Goal: Find specific page/section: Find specific page/section

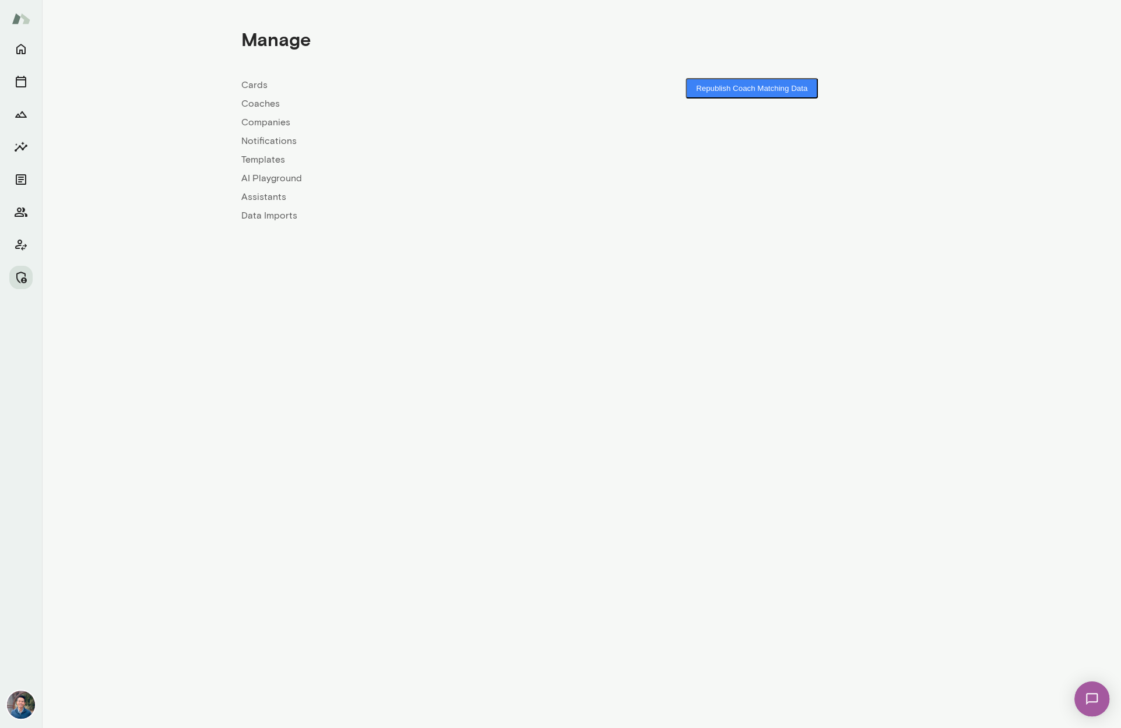
click at [280, 123] on link "Companies" at bounding box center [411, 122] width 340 height 14
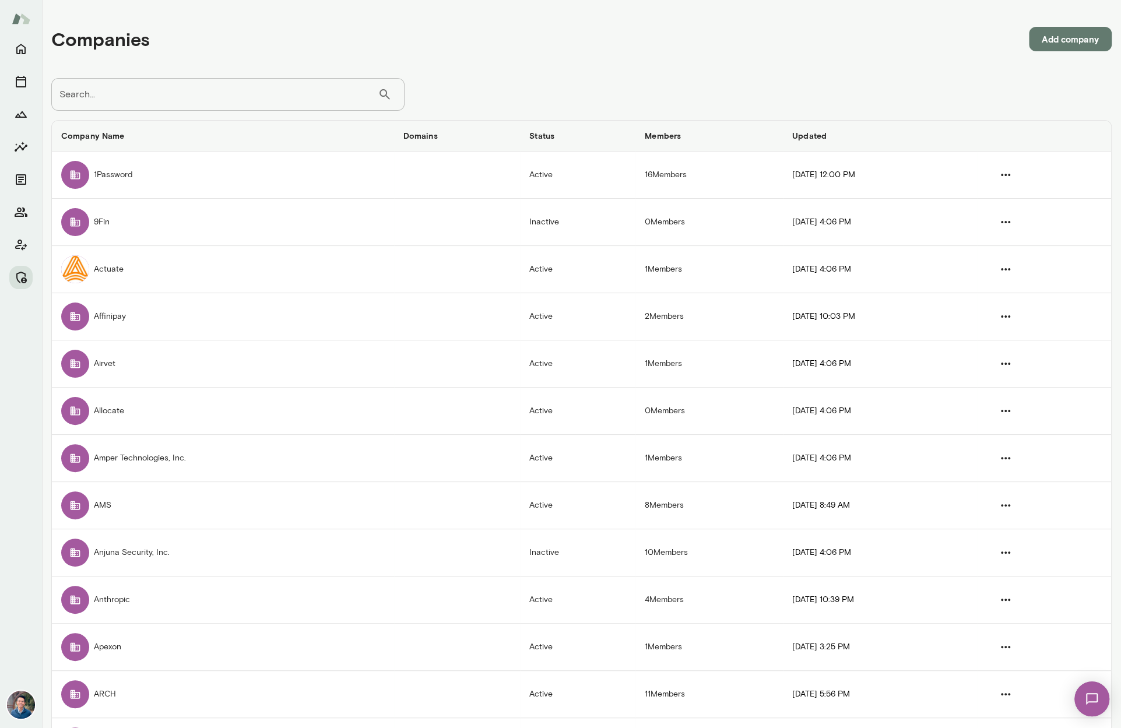
click at [222, 101] on input "Search..." at bounding box center [214, 94] width 326 height 33
type input "******"
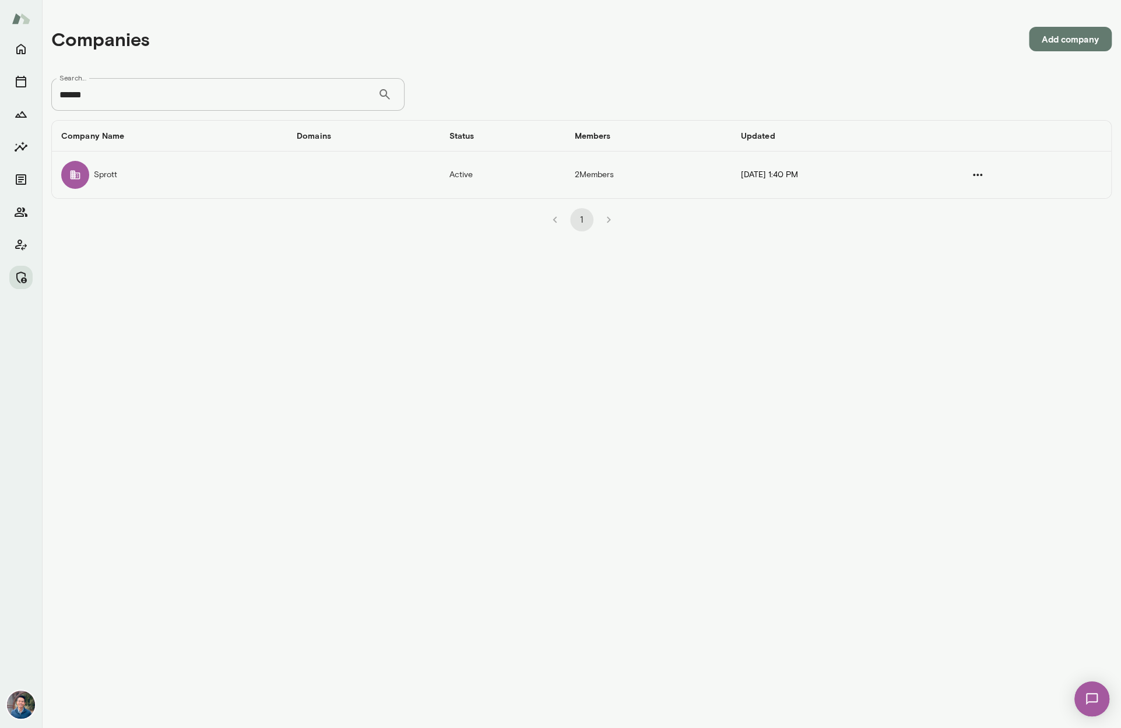
click at [298, 182] on td "companies table" at bounding box center [363, 175] width 152 height 47
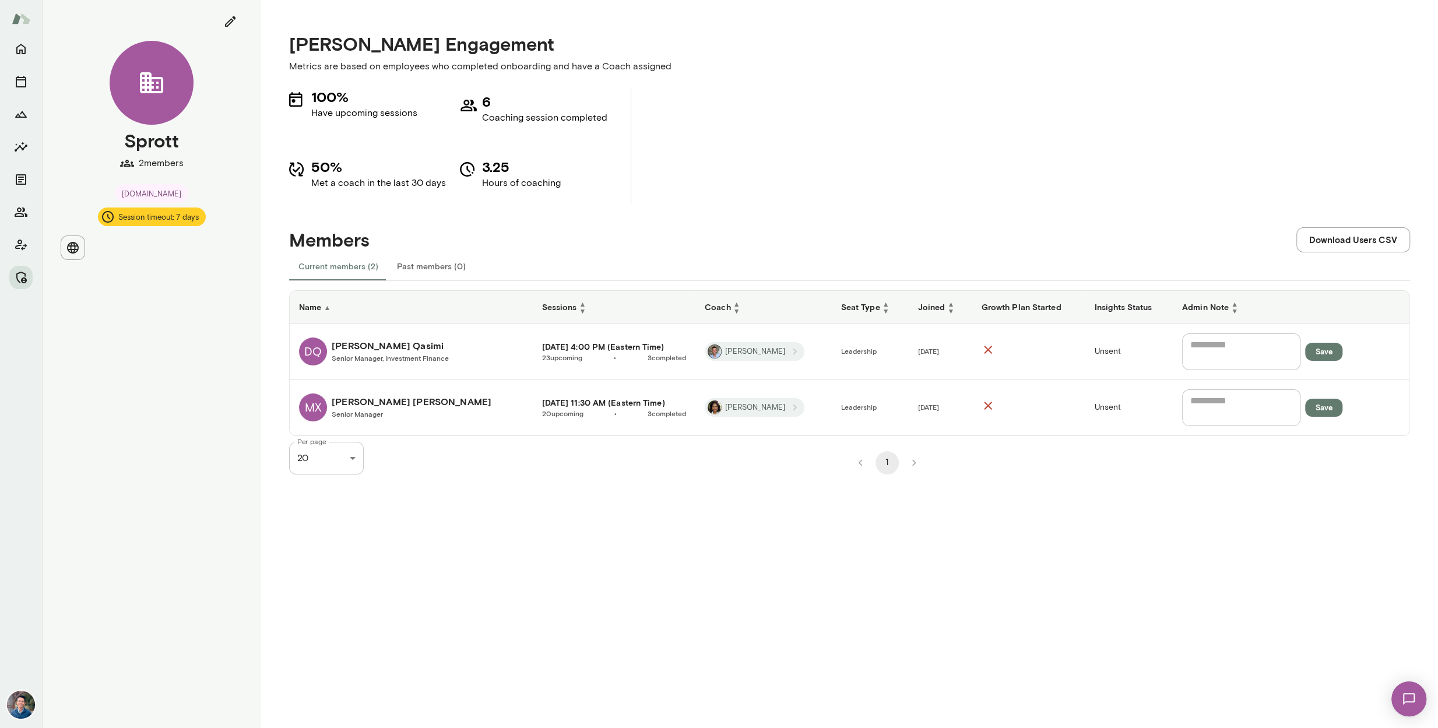
click at [814, 628] on div "[PERSON_NAME] Engagement Metrics are based on employees who completed onboardin…" at bounding box center [849, 364] width 1177 height 728
click at [389, 348] on h6 "[PERSON_NAME]" at bounding box center [390, 346] width 117 height 14
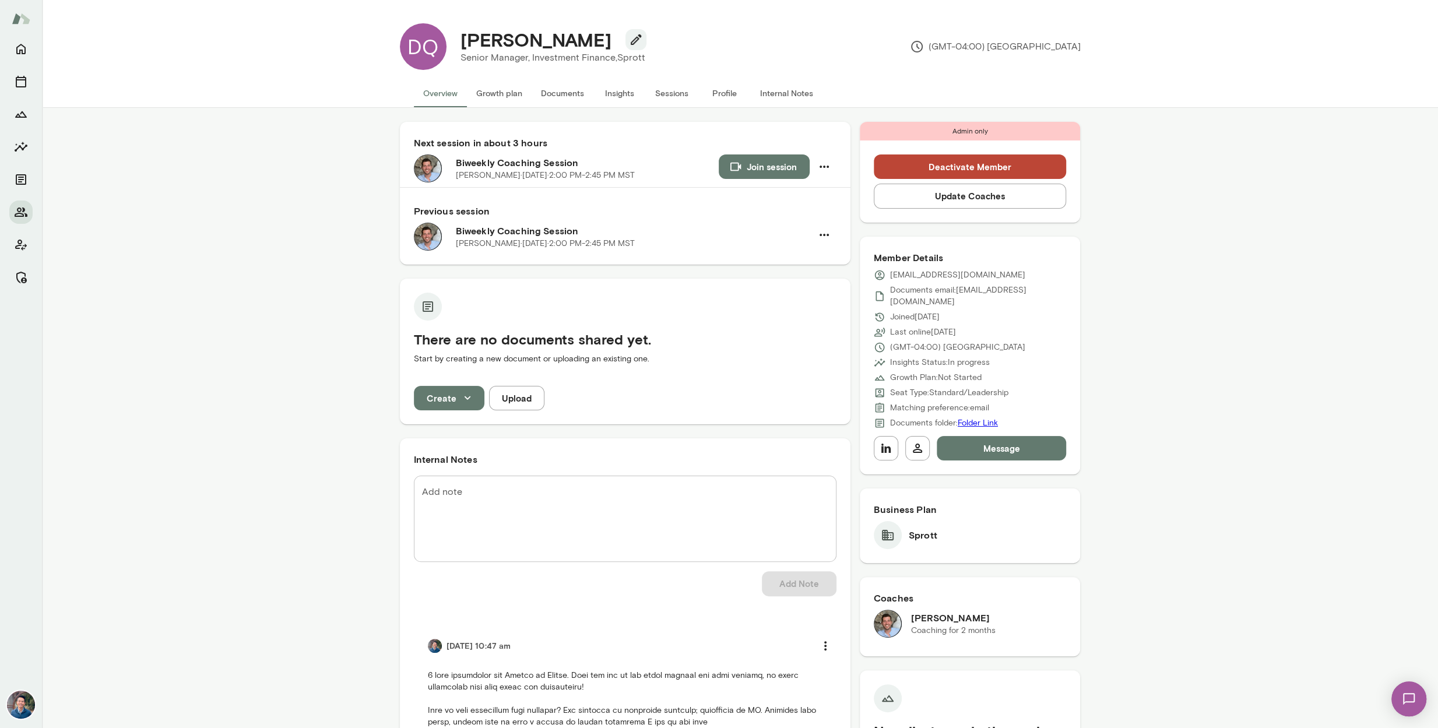
click at [663, 94] on button "Sessions" at bounding box center [672, 93] width 52 height 28
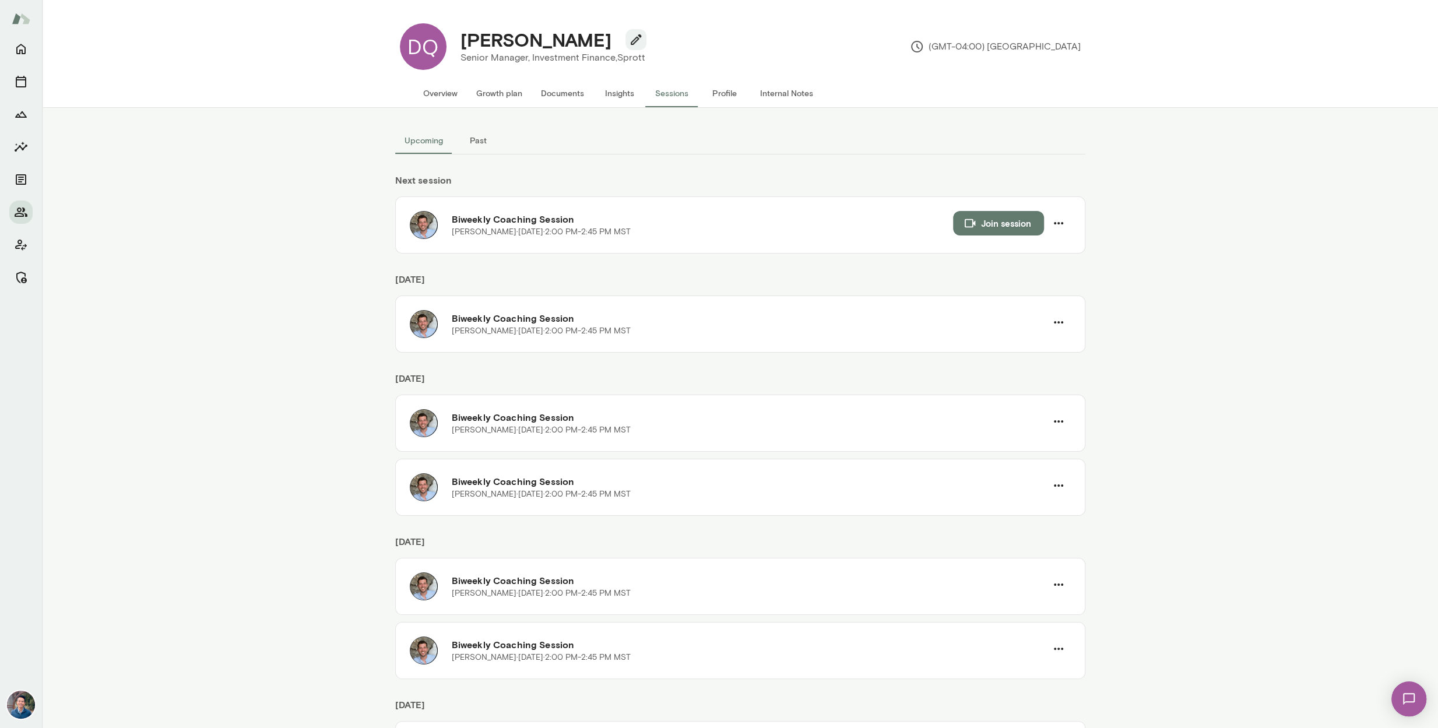
click at [262, 224] on div "Upcoming Past Next session Biweekly Coaching Session [PERSON_NAME] · [DATE] · 2…" at bounding box center [740, 418] width 1396 height 620
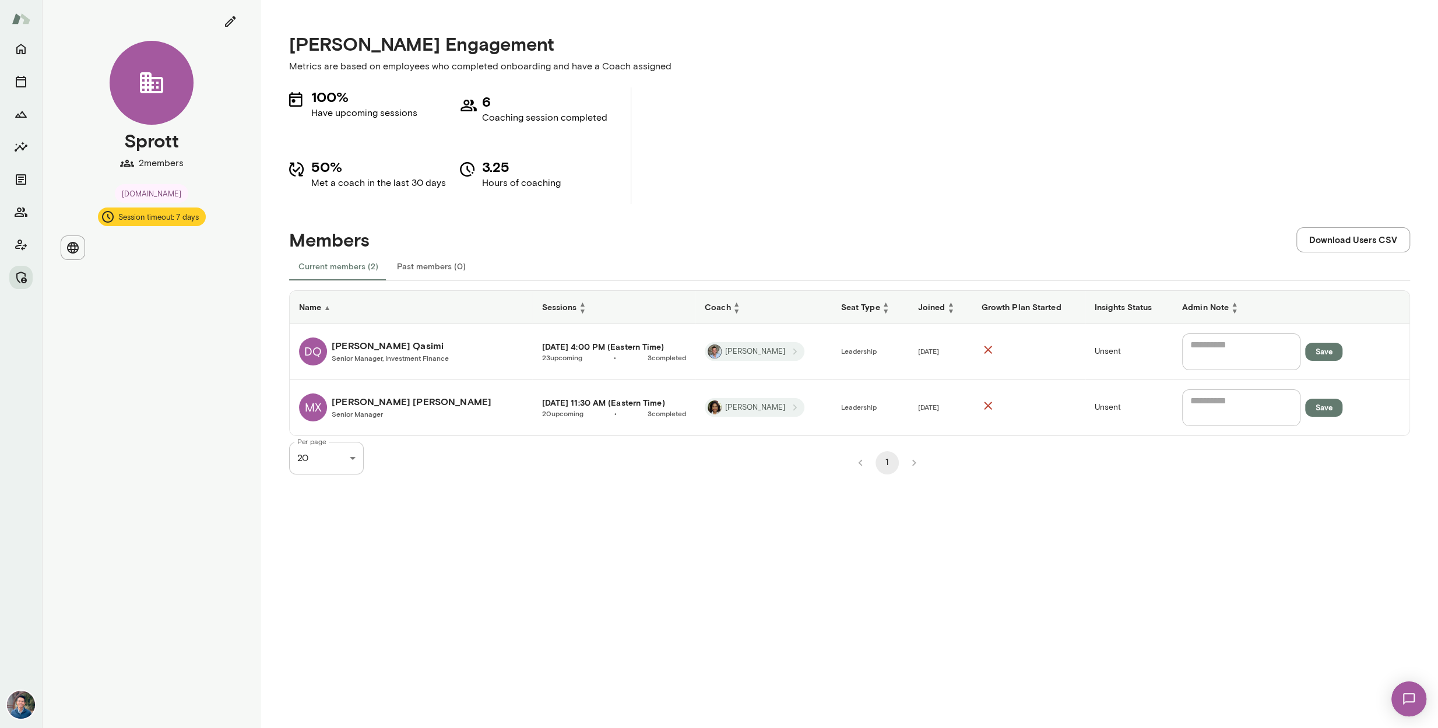
click at [354, 404] on h6 "[PERSON_NAME]" at bounding box center [412, 402] width 160 height 14
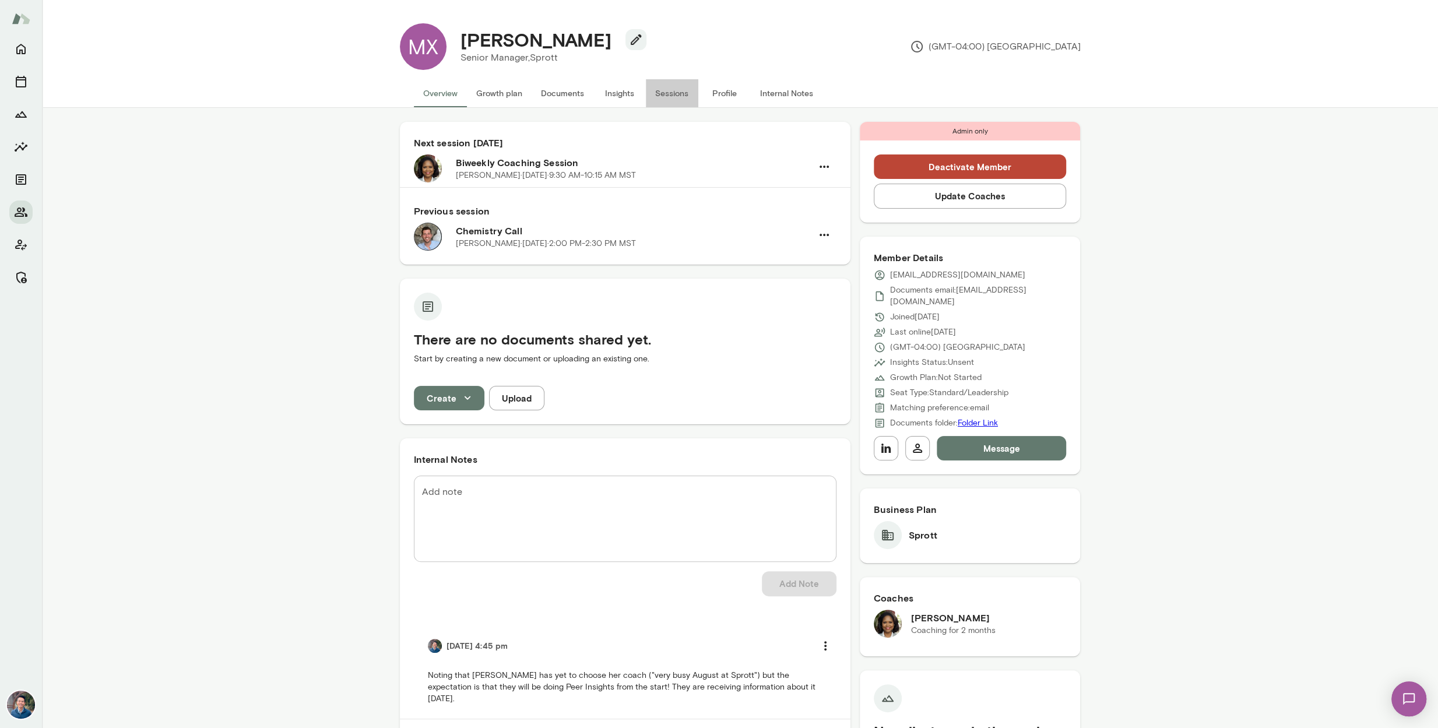
click at [680, 95] on button "Sessions" at bounding box center [672, 93] width 52 height 28
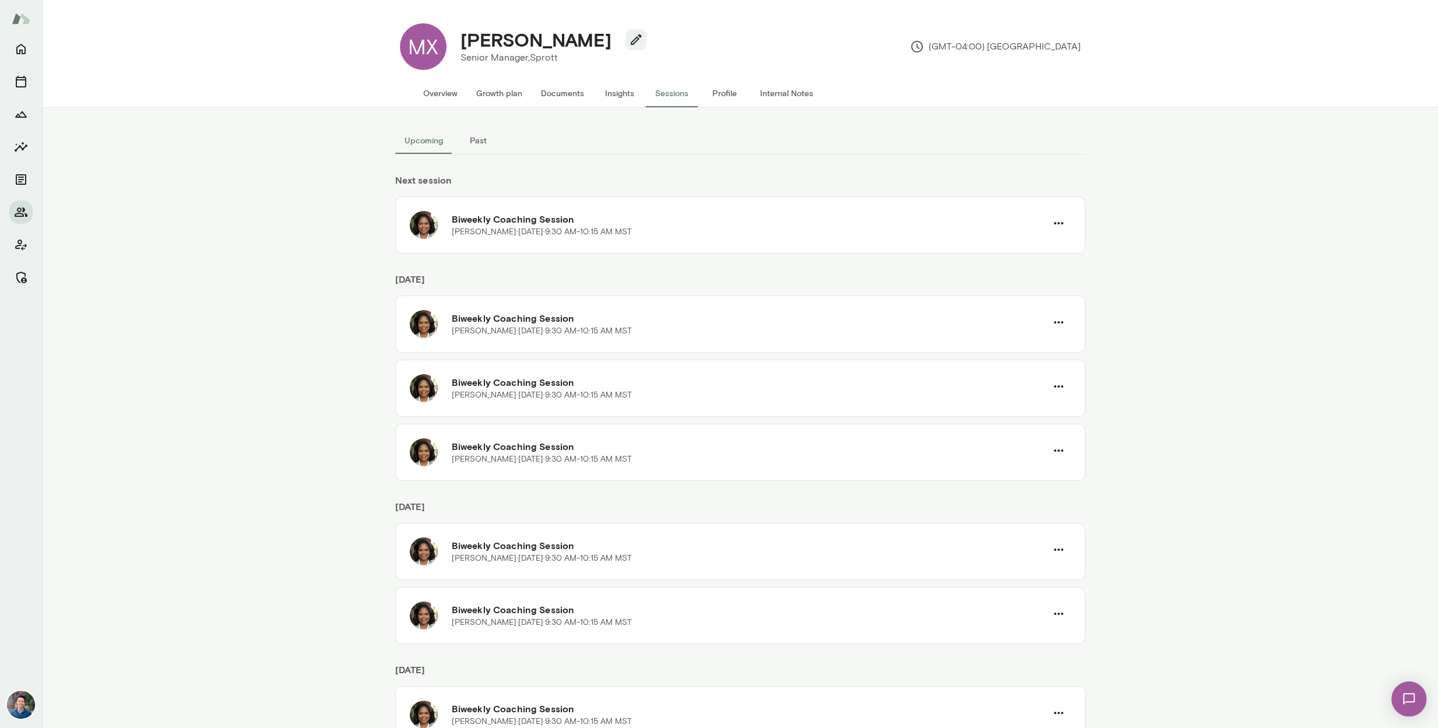
click at [289, 265] on div "Upcoming Past Next session Biweekly Coaching Session [PERSON_NAME] · [DATE] · 9…" at bounding box center [740, 418] width 1396 height 620
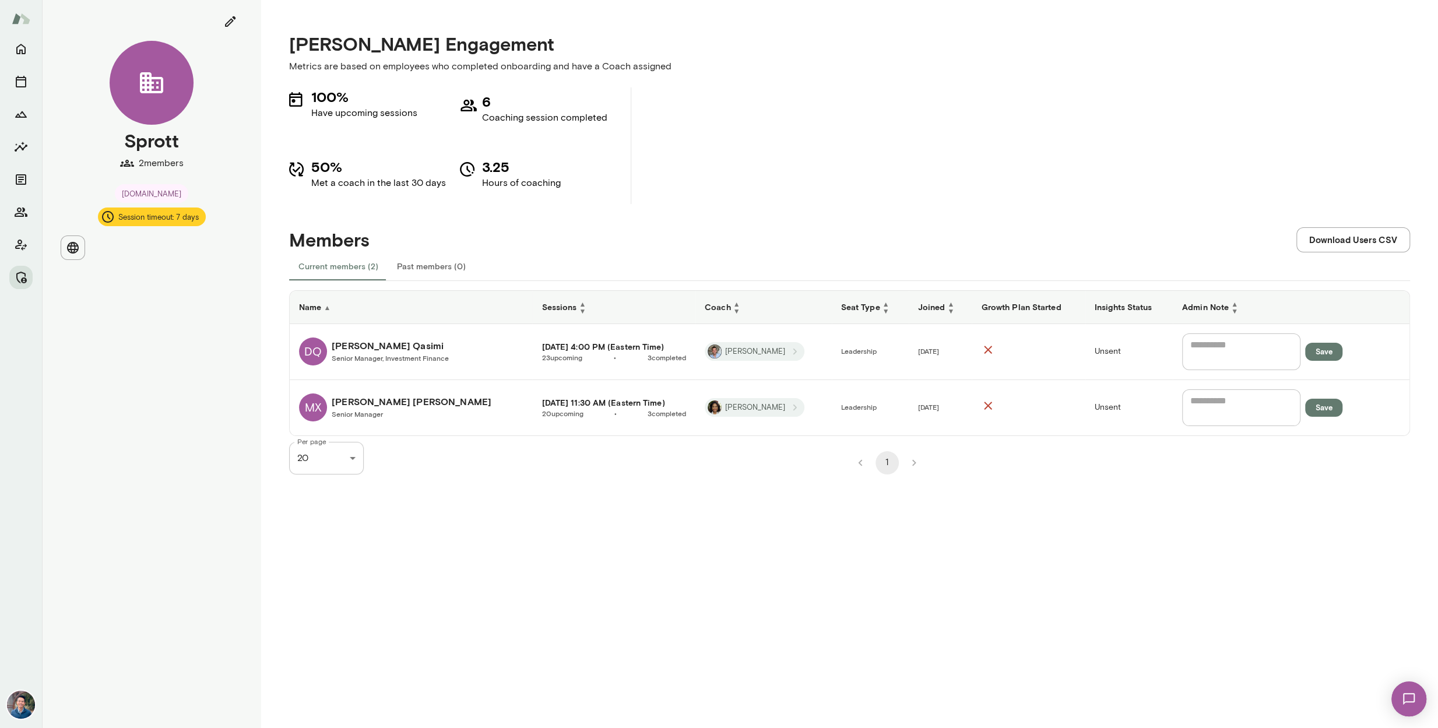
click at [356, 339] on h6 "[PERSON_NAME]" at bounding box center [390, 346] width 117 height 14
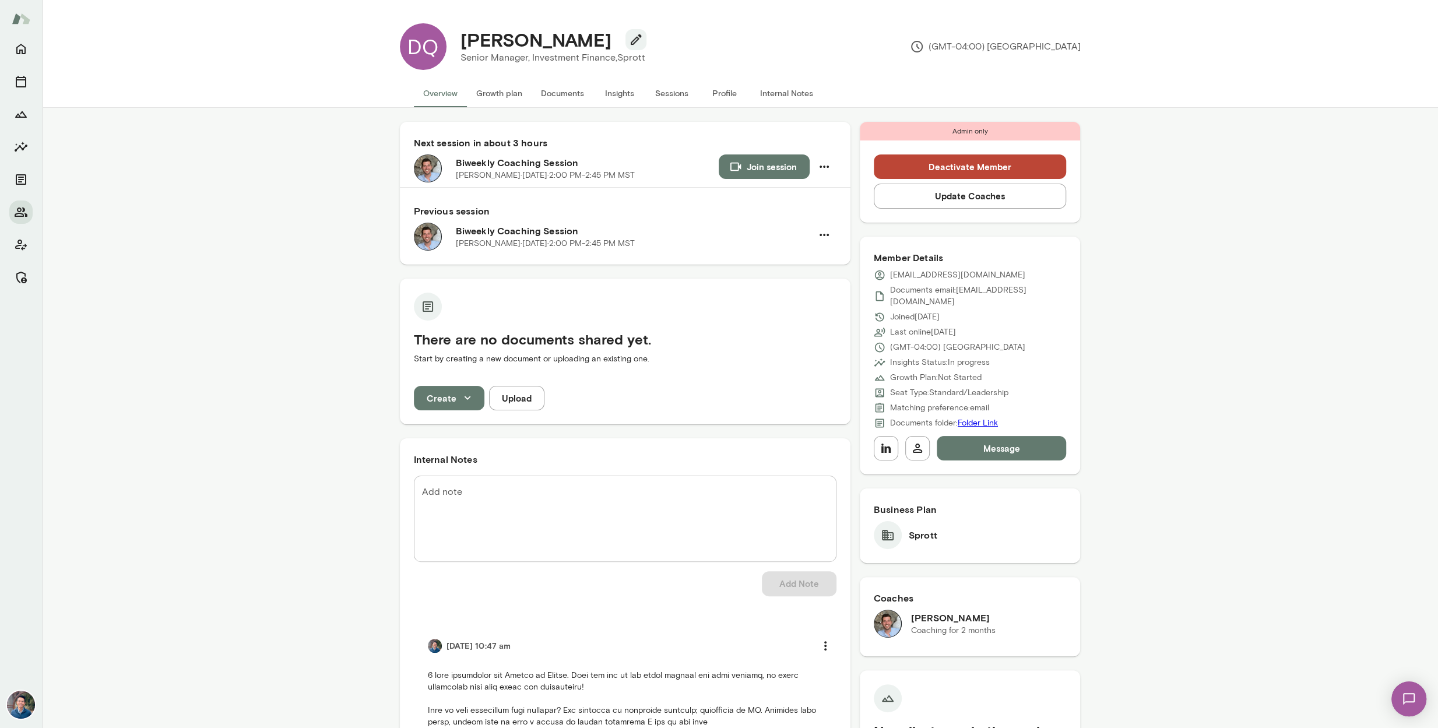
click at [669, 86] on button "Sessions" at bounding box center [672, 93] width 52 height 28
